Goal: Find specific page/section: Find specific page/section

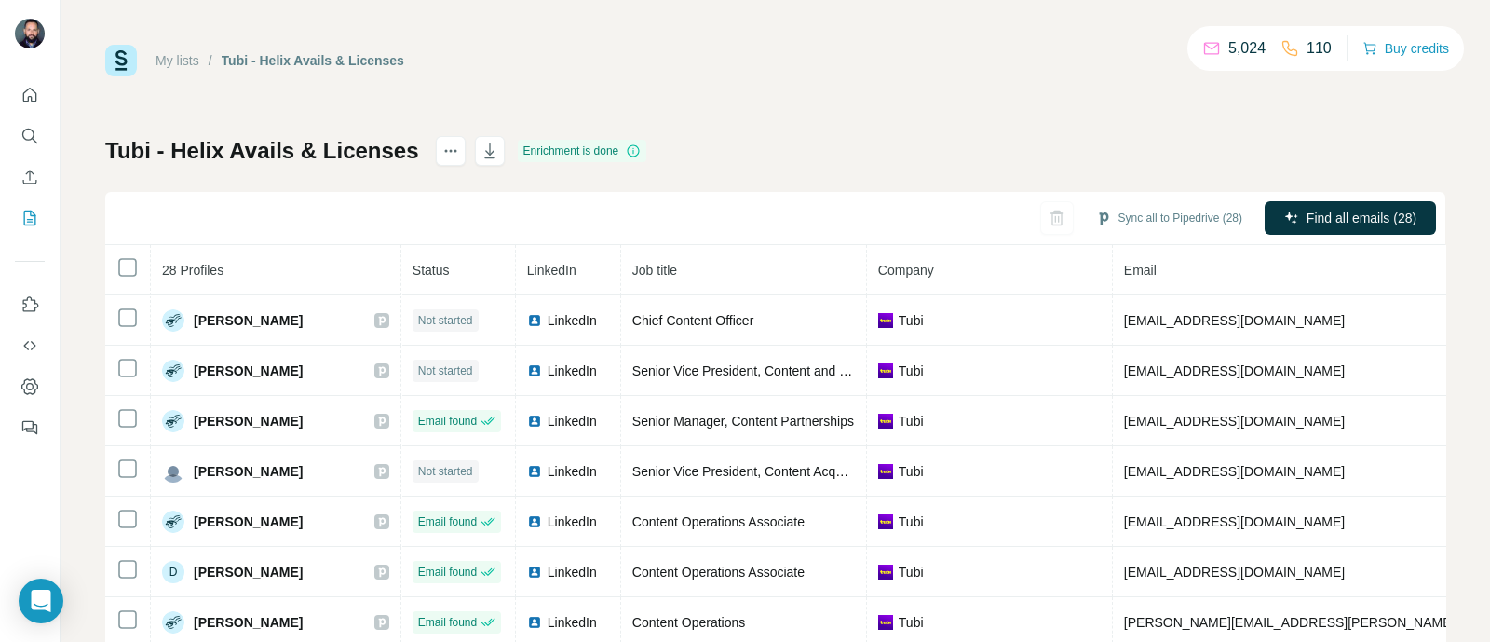
scroll to position [70, 0]
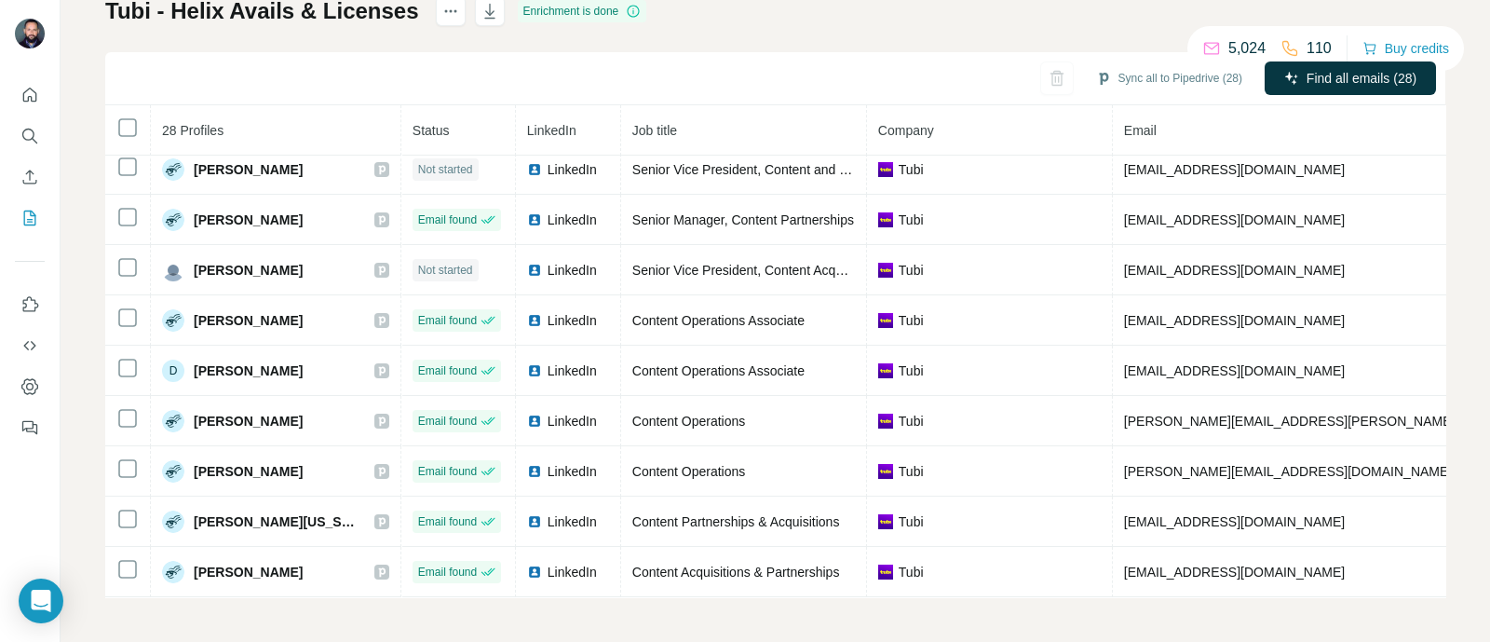
click at [1461, 358] on div "My lists / Tubi - Helix Avails & Licenses 5,024 110 Buy credits Tubi - Helix Av…" at bounding box center [776, 321] width 1430 height 642
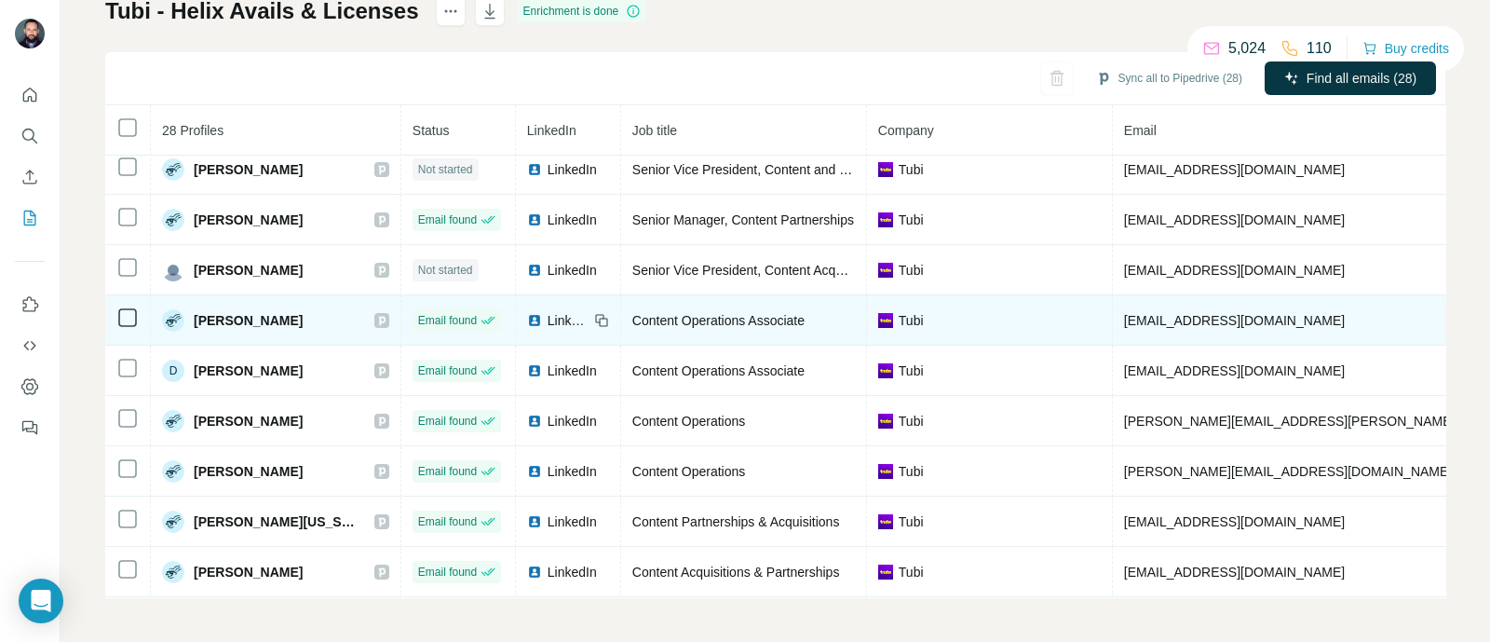
scroll to position [0, 0]
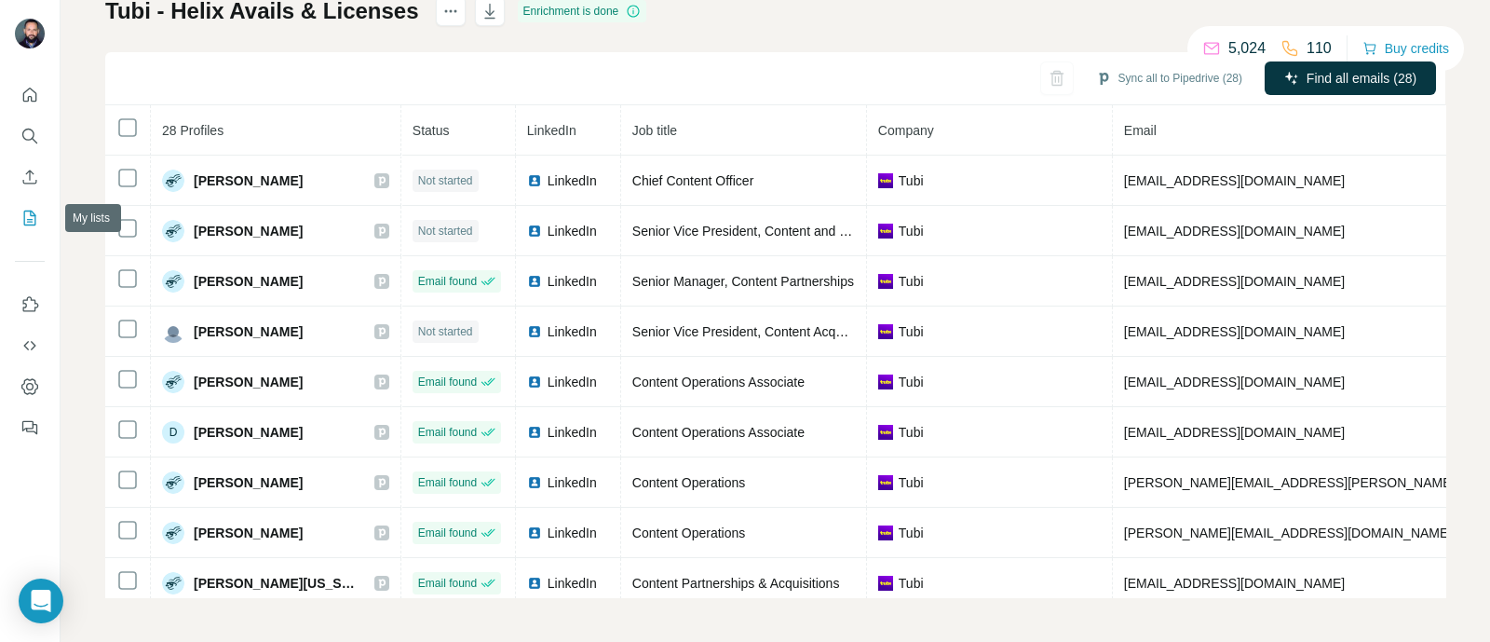
click at [33, 223] on icon "My lists" at bounding box center [29, 218] width 19 height 19
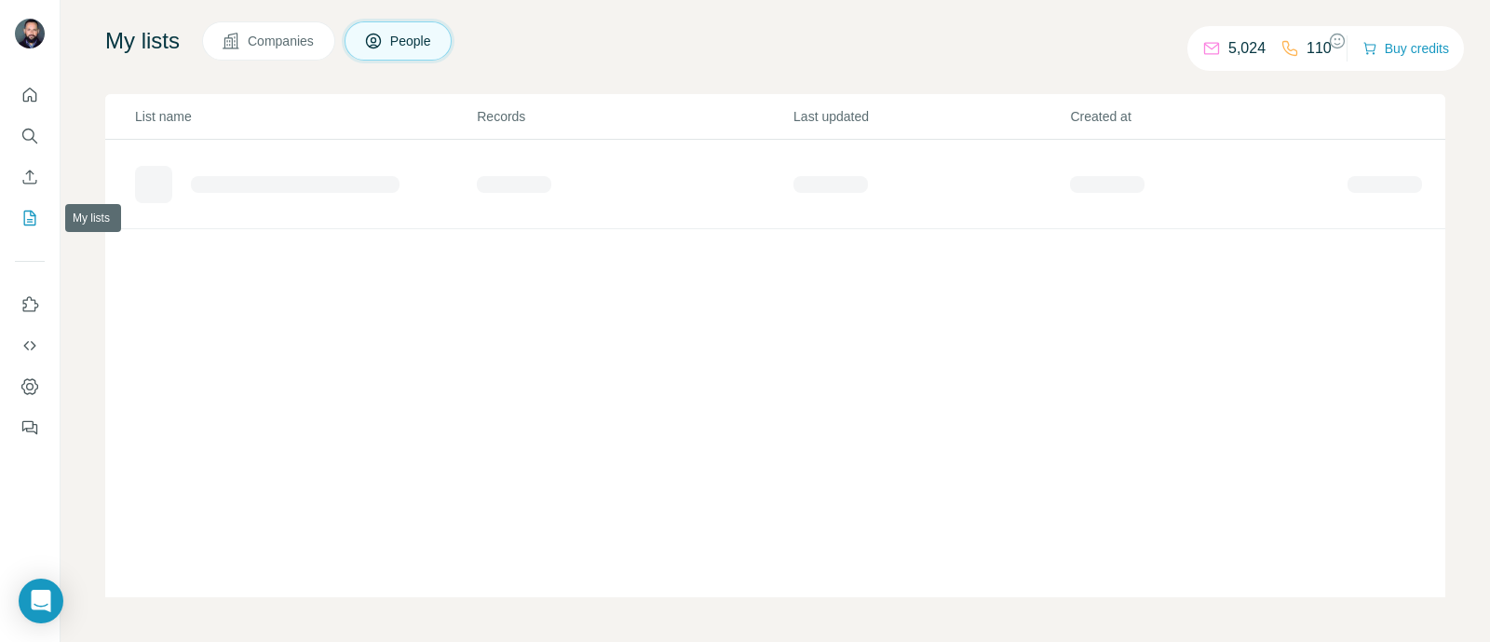
scroll to position [114, 0]
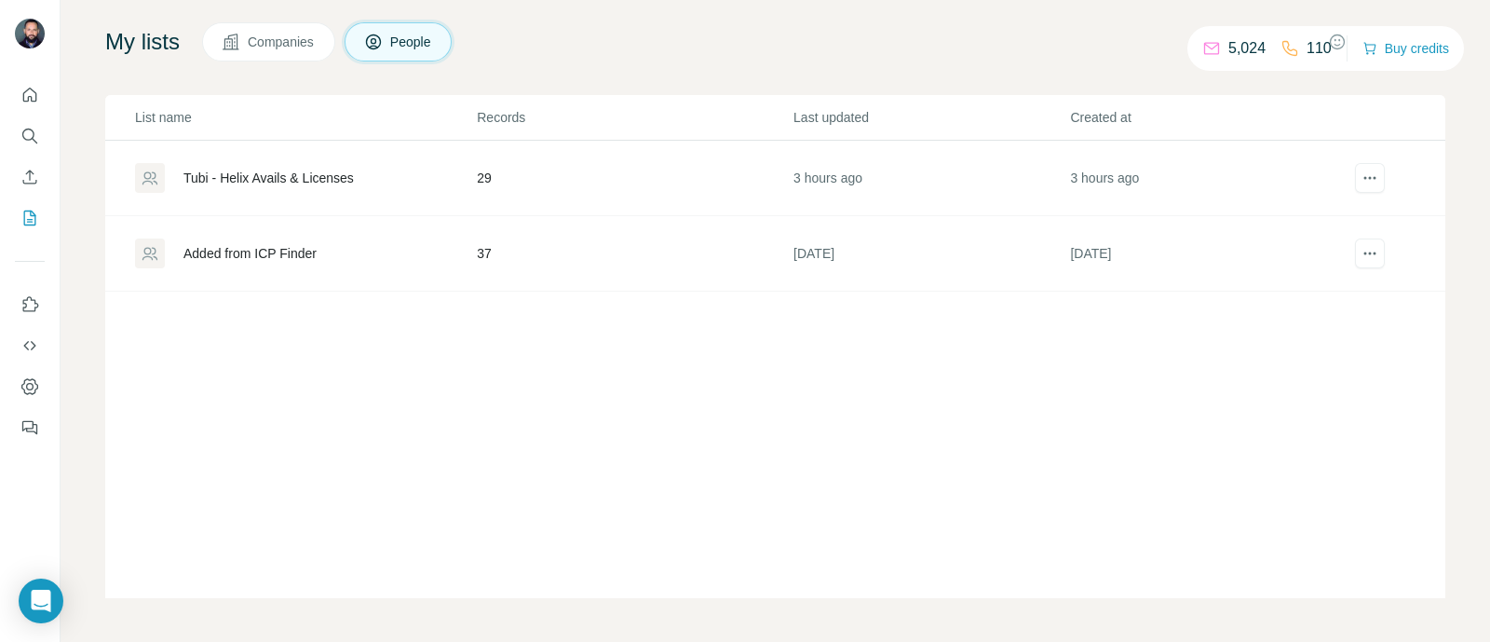
click at [295, 179] on div "Tubi - Helix Avails & Licenses" at bounding box center [268, 178] width 170 height 19
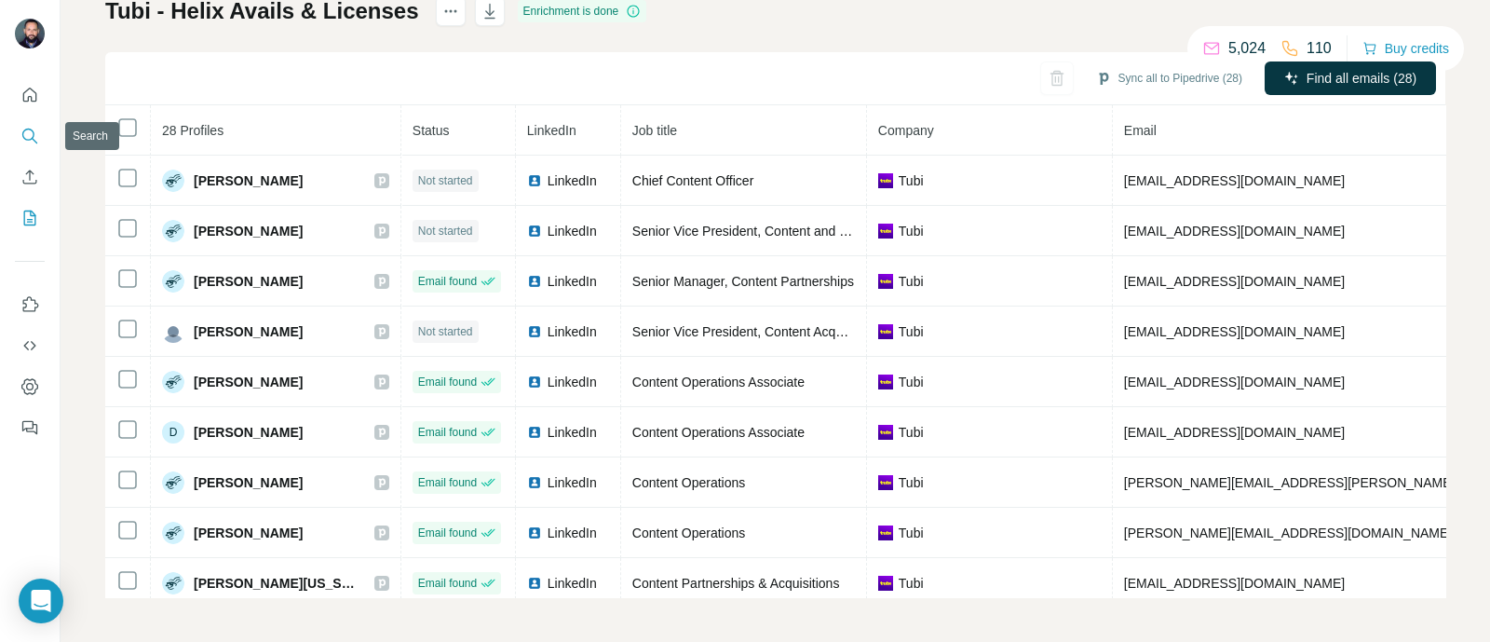
click at [28, 132] on icon "Search" at bounding box center [29, 136] width 19 height 19
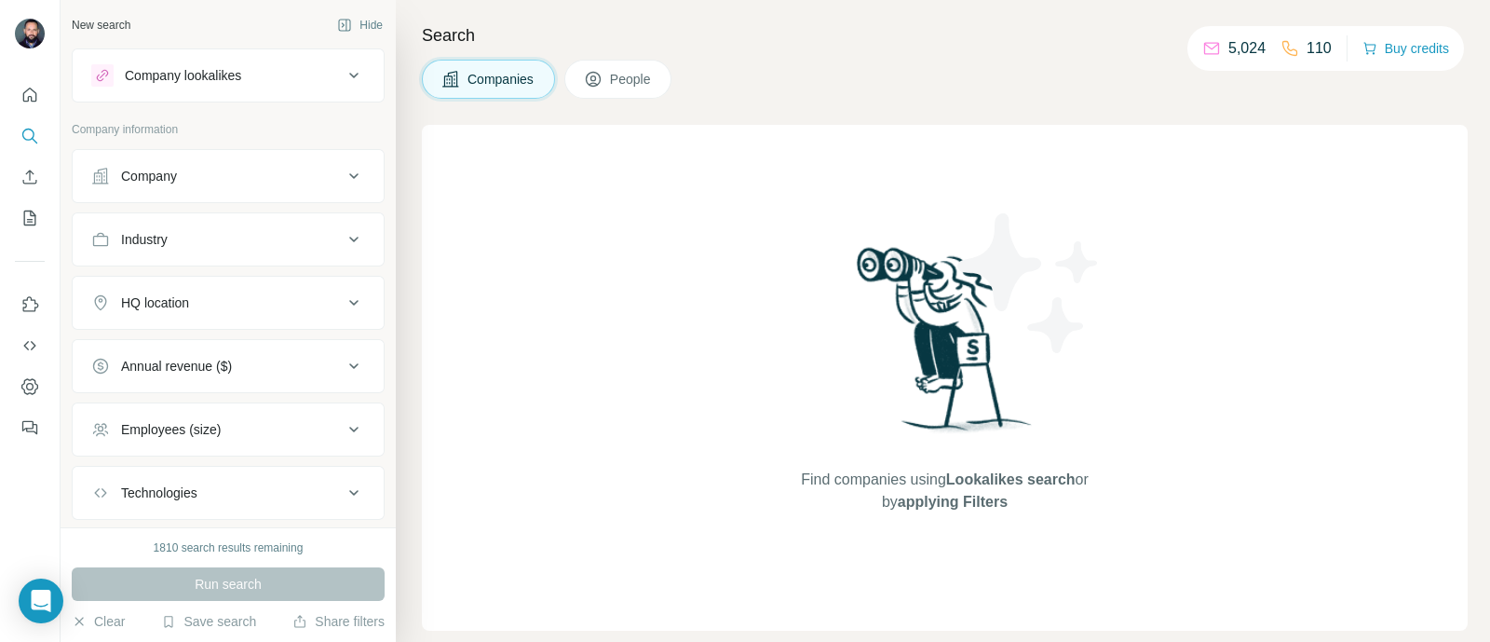
click at [631, 81] on span "People" at bounding box center [631, 79] width 43 height 19
